Goal: Task Accomplishment & Management: Manage account settings

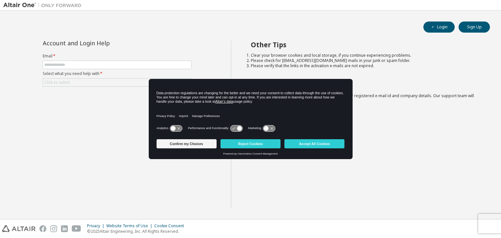
drag, startPoint x: 240, startPoint y: 142, endPoint x: 245, endPoint y: 135, distance: 9.4
click at [240, 142] on button "Reject Cookies" at bounding box center [250, 143] width 60 height 9
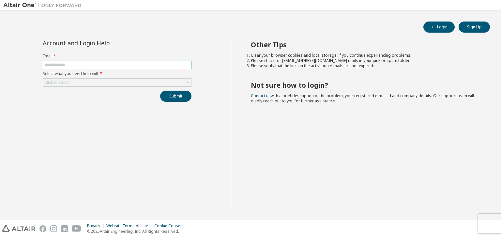
click at [52, 65] on input "text" at bounding box center [116, 64] width 145 height 5
type input "**********"
click at [89, 81] on div "Click to select" at bounding box center [117, 83] width 148 height 8
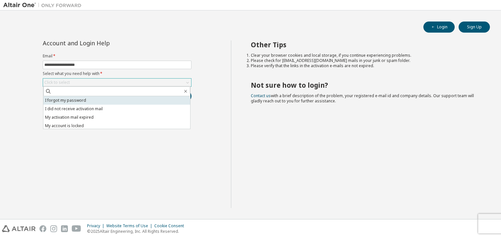
click at [83, 99] on li "I forgot my password" at bounding box center [116, 100] width 147 height 8
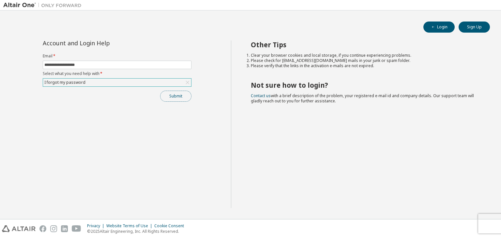
click at [167, 96] on button "Submit" at bounding box center [175, 96] width 31 height 11
click at [132, 62] on input "**********" at bounding box center [116, 64] width 145 height 5
click at [201, 83] on div "**********" at bounding box center [117, 124] width 228 height 168
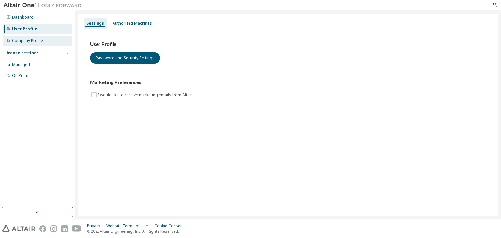
click at [33, 40] on div "Company Profile" at bounding box center [27, 40] width 31 height 5
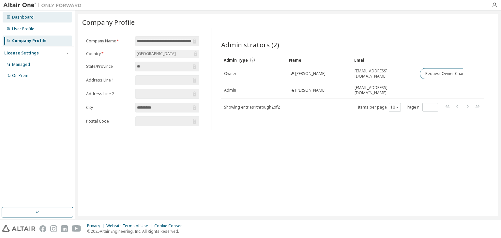
click at [24, 16] on div "Dashboard" at bounding box center [23, 17] width 22 height 5
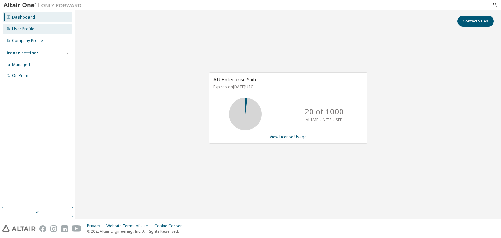
click at [36, 26] on div "User Profile" at bounding box center [37, 29] width 69 height 10
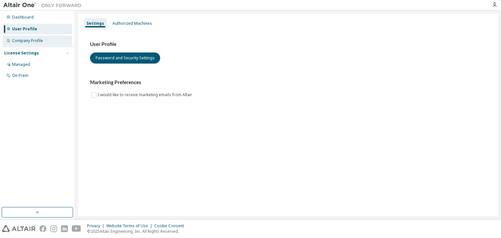
click at [22, 40] on div "Company Profile" at bounding box center [27, 40] width 31 height 5
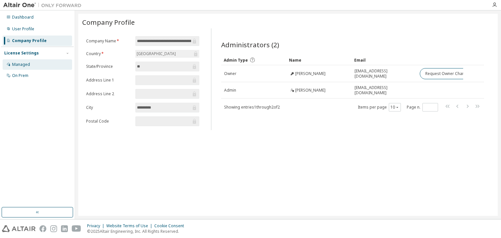
click at [26, 65] on div "Managed" at bounding box center [21, 64] width 18 height 5
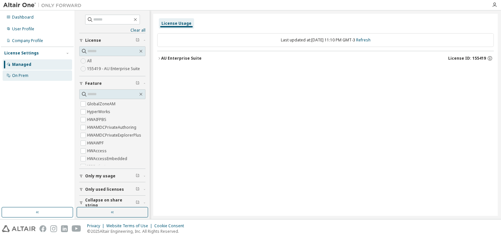
click at [27, 75] on div "On Prem" at bounding box center [20, 75] width 16 height 5
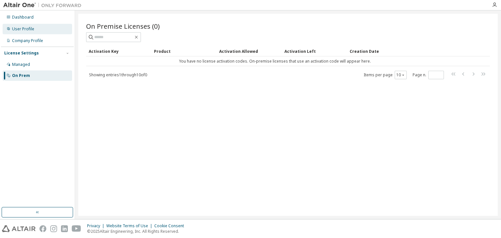
click at [29, 30] on div "User Profile" at bounding box center [23, 28] width 22 height 5
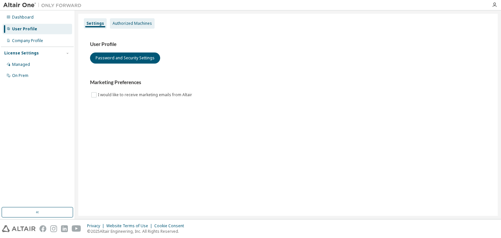
click at [117, 26] on div "Authorized Machines" at bounding box center [132, 23] width 45 height 10
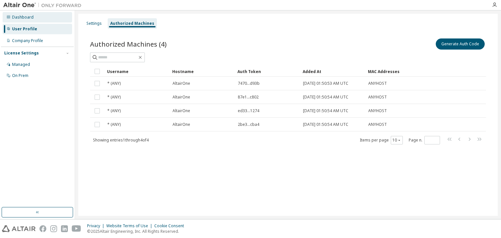
click at [38, 20] on div "Dashboard" at bounding box center [37, 17] width 69 height 10
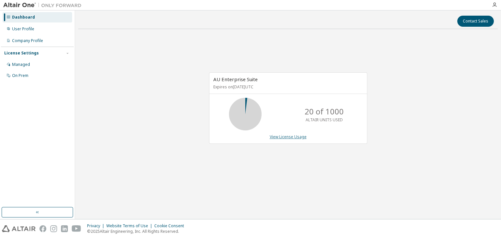
click at [285, 137] on link "View License Usage" at bounding box center [288, 137] width 37 height 6
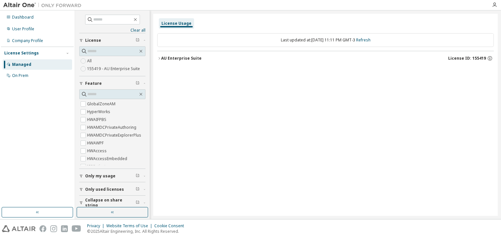
click at [161, 59] on div "AU Enterprise Suite" at bounding box center [181, 58] width 40 height 5
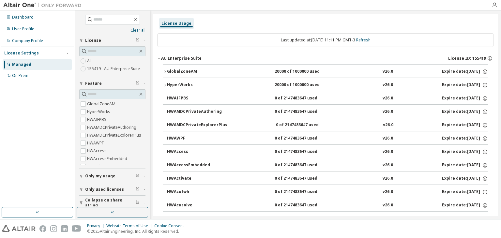
click at [169, 59] on div "AU Enterprise Suite" at bounding box center [181, 58] width 40 height 5
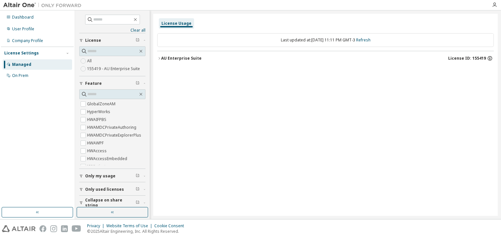
click at [489, 57] on icon "button" at bounding box center [490, 58] width 6 height 6
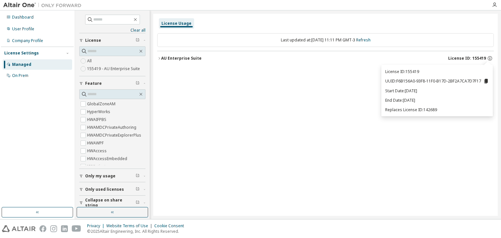
click at [485, 81] on icon at bounding box center [486, 81] width 4 height 5
